Goal: Find specific page/section: Find specific page/section

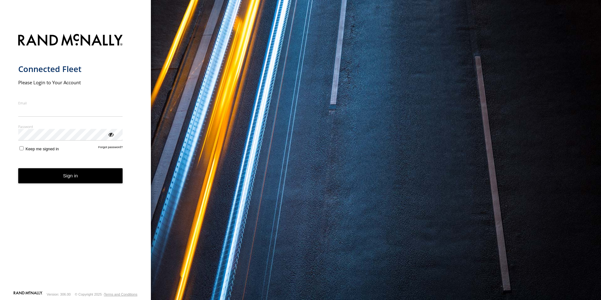
type input "**********"
click at [47, 185] on form "**********" at bounding box center [75, 160] width 115 height 260
click at [66, 179] on button "Sign in" at bounding box center [70, 175] width 105 height 15
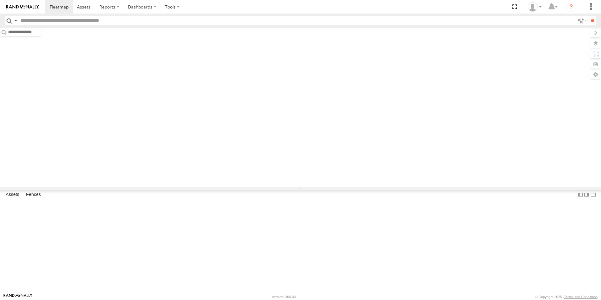
click at [85, 24] on input "text" at bounding box center [296, 20] width 557 height 9
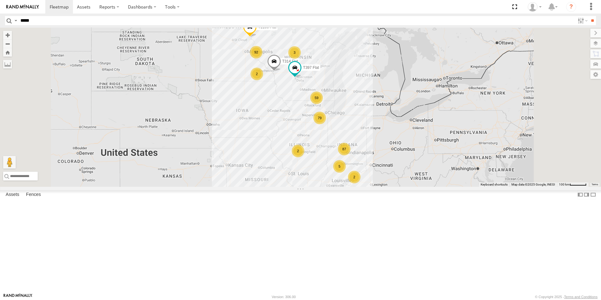
click at [589, 16] on input "**" at bounding box center [592, 20] width 7 height 9
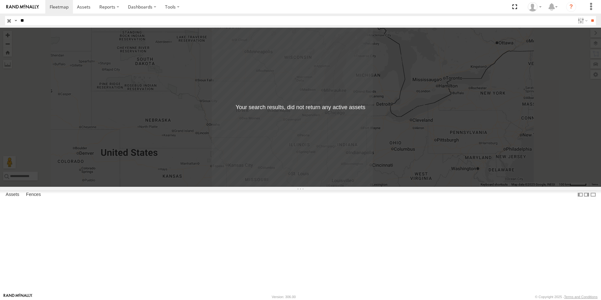
type input "*"
type input "*****"
click at [589, 16] on input "**" at bounding box center [592, 20] width 7 height 9
click at [8, 19] on input "button" at bounding box center [9, 20] width 8 height 9
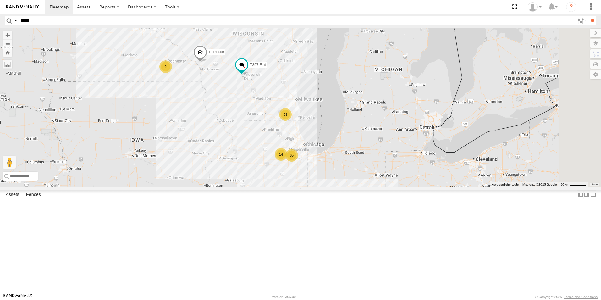
drag, startPoint x: 398, startPoint y: 182, endPoint x: 352, endPoint y: 283, distance: 110.4
click at [352, 187] on div "T1166 Flat T314 Flat T397 Flat 2 74 2 65 59 3 8 2 5 14 2" at bounding box center [300, 107] width 601 height 159
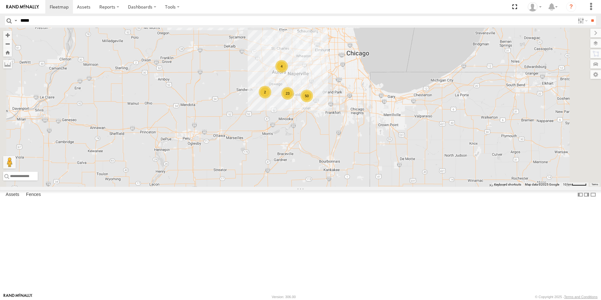
drag, startPoint x: 381, startPoint y: 175, endPoint x: 369, endPoint y: 216, distance: 43.4
click at [369, 187] on div "T1166 Flat T314 Flat T397 Flat 50 23 4 2" at bounding box center [300, 107] width 601 height 159
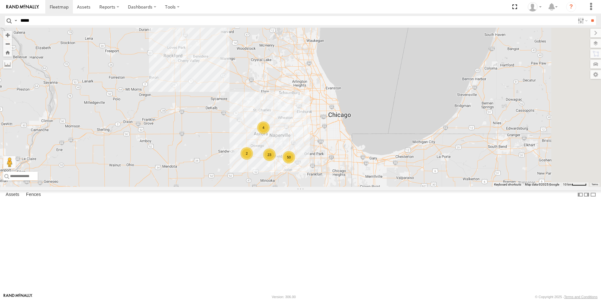
click at [295, 163] on div "50" at bounding box center [289, 157] width 13 height 13
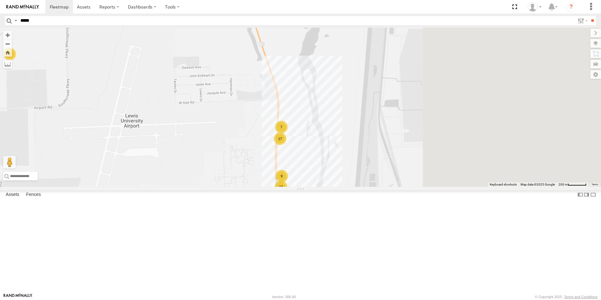
drag, startPoint x: 461, startPoint y: 195, endPoint x: 323, endPoint y: 205, distance: 138.0
click at [323, 187] on div "T1166 Flat T314 Flat T397 Flat T1213 Flat T1243 Stretch 3 Axle Flat 17 9 5 7 12" at bounding box center [300, 107] width 601 height 159
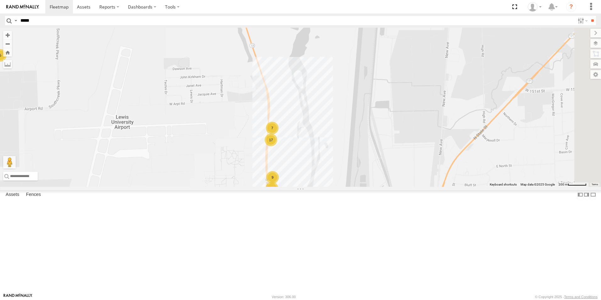
click at [279, 134] on div "7" at bounding box center [272, 128] width 13 height 13
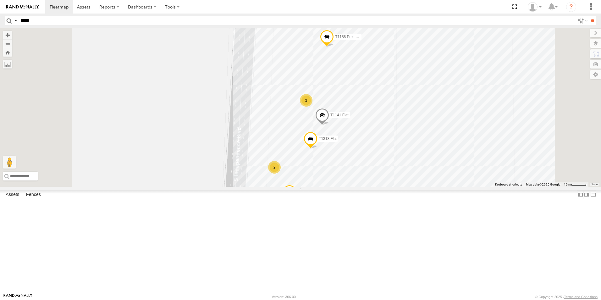
click at [312, 107] on div "2" at bounding box center [306, 100] width 13 height 13
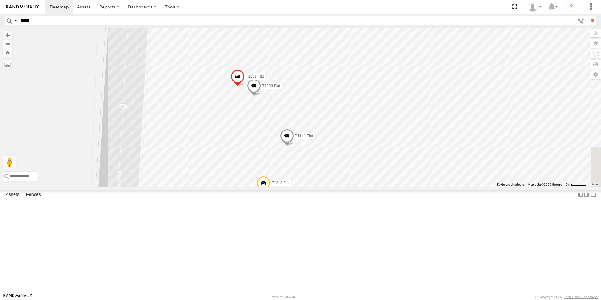
drag, startPoint x: 480, startPoint y: 152, endPoint x: 426, endPoint y: 128, distance: 59.7
click at [426, 128] on div "T1166 Flat T314 Flat T397 Flat T1213 Flat T1243 Stretch 3 Axle Flat T1313 Flat …" at bounding box center [300, 107] width 601 height 159
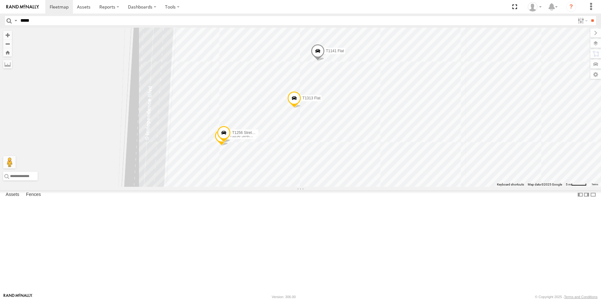
drag, startPoint x: 425, startPoint y: 227, endPoint x: 455, endPoint y: 164, distance: 69.5
click at [455, 164] on div "T1166 Flat T314 Flat T397 Flat T1213 Flat T1243 Stretch 3 Axle Flat T1313 Flat …" at bounding box center [300, 107] width 601 height 159
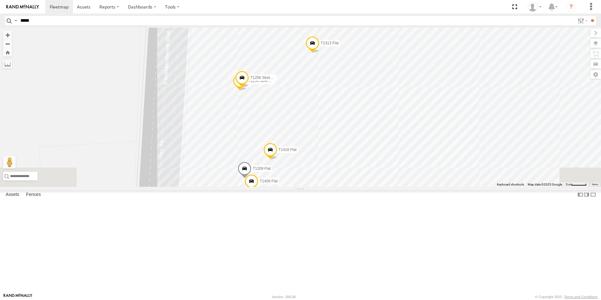
drag, startPoint x: 349, startPoint y: 217, endPoint x: 364, endPoint y: 148, distance: 70.5
click at [364, 149] on div "T1166 Flat T314 Flat T397 Flat T1213 Flat T1243 Stretch 3 Axle Flat T1313 Flat …" at bounding box center [300, 107] width 601 height 159
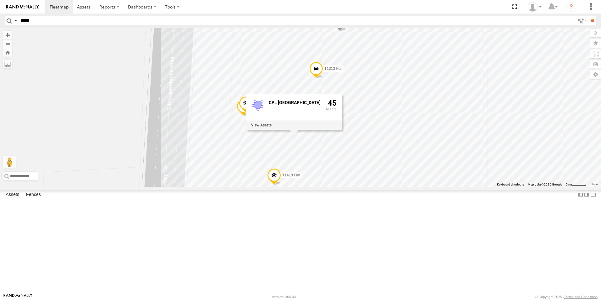
drag, startPoint x: 301, startPoint y: 166, endPoint x: 311, endPoint y: 210, distance: 45.0
click at [311, 187] on div "T1166 Flat T314 Flat T397 Flat T1213 Flat T1243 Stretch 3 Axle Flat T1313 Flat …" at bounding box center [300, 107] width 601 height 159
click at [330, 187] on div "T1166 Flat T314 Flat T397 Flat T1213 Flat T1243 Stretch 3 Axle Flat T1313 Flat …" at bounding box center [300, 107] width 601 height 159
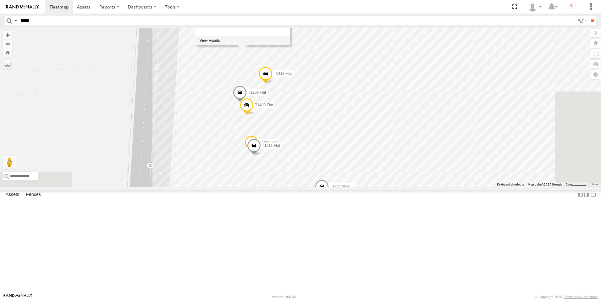
drag, startPoint x: 391, startPoint y: 200, endPoint x: 390, endPoint y: 137, distance: 62.9
click at [390, 137] on div "T1166 Flat T314 Flat T397 Flat T1213 Flat T1243 Stretch 3 Axle Flat T1313 Flat …" at bounding box center [300, 107] width 601 height 159
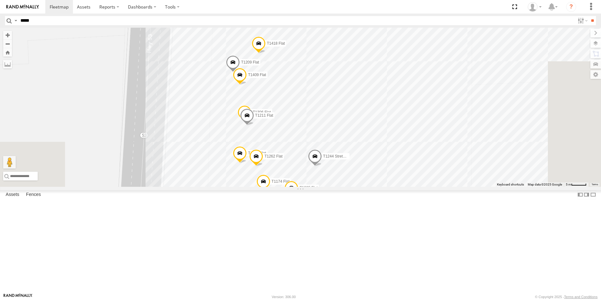
drag, startPoint x: 399, startPoint y: 210, endPoint x: 391, endPoint y: 178, distance: 32.9
click at [391, 178] on div "T1166 Flat T314 Flat T397 Flat T1213 Flat T1243 Stretch 3 Axle Flat T1313 Flat …" at bounding box center [300, 107] width 601 height 159
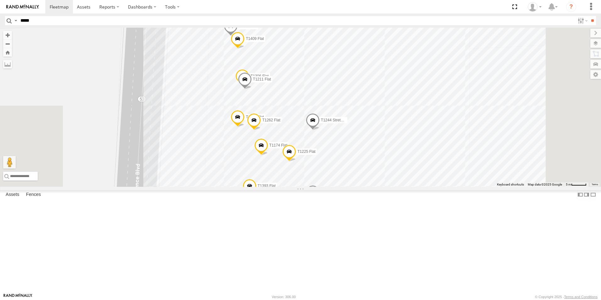
drag, startPoint x: 371, startPoint y: 184, endPoint x: 370, endPoint y: 153, distance: 30.8
click at [370, 153] on div "T1166 Flat T314 Flat T397 Flat T1213 Flat T1243 Stretch 3 Axle Flat T1313 Flat …" at bounding box center [300, 107] width 601 height 159
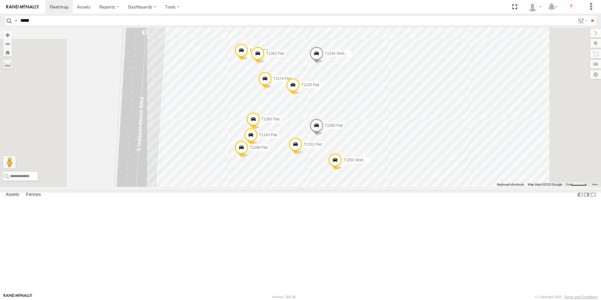
drag, startPoint x: 345, startPoint y: 206, endPoint x: 348, endPoint y: 149, distance: 57.3
click at [348, 149] on div "T1166 Flat T314 Flat T397 Flat T1213 Flat T1243 Stretch 3 Axle Flat T1313 Flat …" at bounding box center [300, 107] width 601 height 159
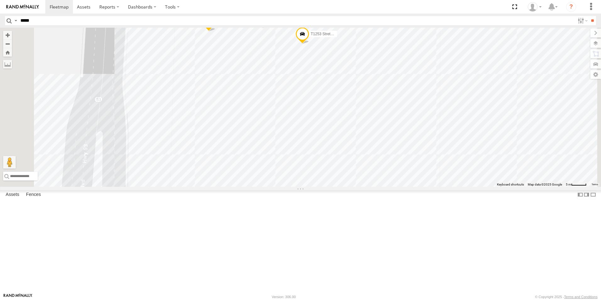
drag, startPoint x: 358, startPoint y: 255, endPoint x: 326, endPoint y: 127, distance: 132.0
click at [326, 127] on div "T1166 Flat T314 Flat T397 Flat T1213 Flat T1243 Stretch 3 Axle Flat T1313 Flat …" at bounding box center [300, 107] width 601 height 159
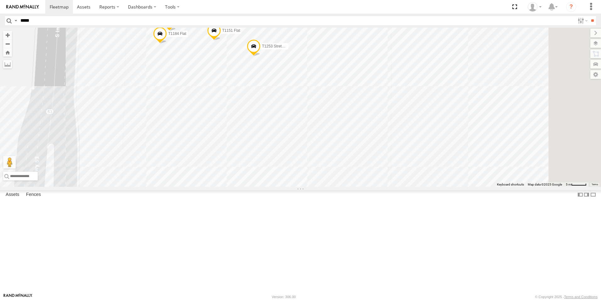
drag, startPoint x: 401, startPoint y: 159, endPoint x: 343, endPoint y: 177, distance: 61.1
click at [343, 177] on div "T1166 Flat T314 Flat T397 Flat T1213 Flat T1243 Stretch 3 Axle Flat T1313 Flat …" at bounding box center [300, 107] width 601 height 159
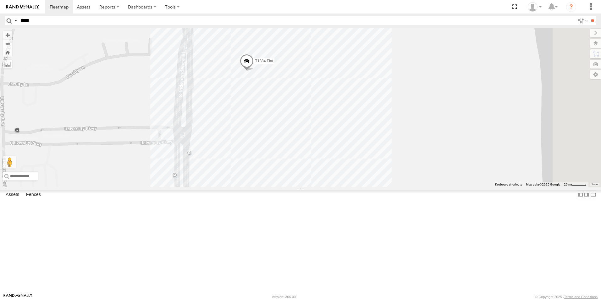
drag, startPoint x: 365, startPoint y: 212, endPoint x: 352, endPoint y: 113, distance: 99.2
click at [274, 64] on label "T1384 Flat" at bounding box center [262, 61] width 24 height 6
